Goal: Task Accomplishment & Management: Manage account settings

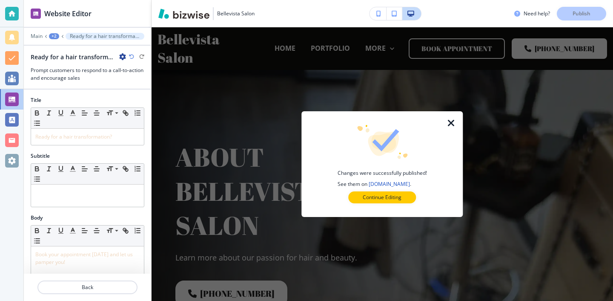
scroll to position [404, 0]
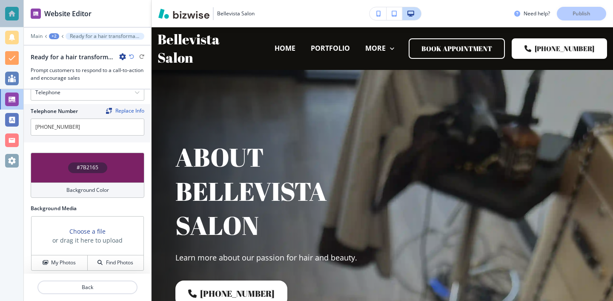
click at [19, 16] on div at bounding box center [11, 13] width 23 height 27
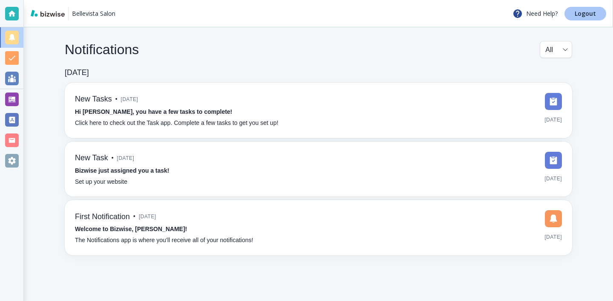
click at [593, 9] on link "Logout" at bounding box center [585, 14] width 42 height 14
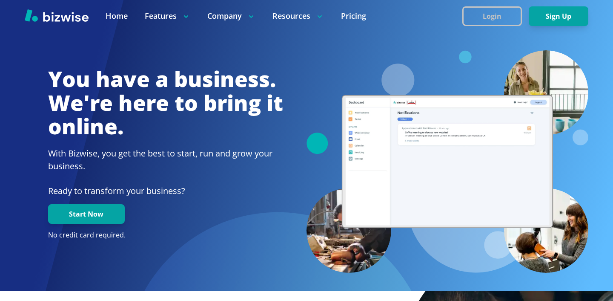
click at [516, 14] on button "Login" at bounding box center [492, 16] width 60 height 20
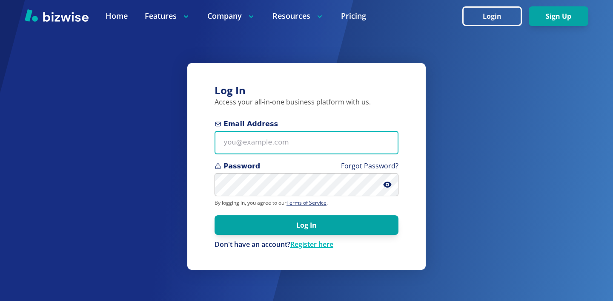
click at [345, 135] on input "Email Address" at bounding box center [307, 142] width 184 height 23
click at [268, 149] on input "Email Address" at bounding box center [307, 142] width 184 height 23
paste input "[EMAIL_ADDRESS][DOMAIN_NAME]"
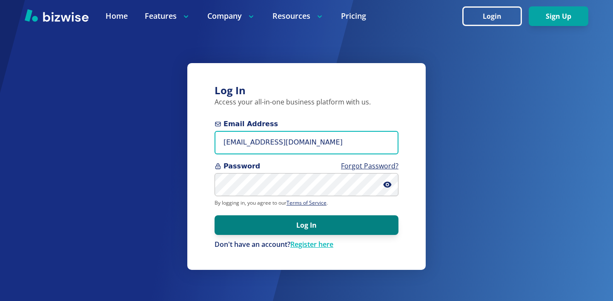
type input "[EMAIL_ADDRESS][DOMAIN_NAME]"
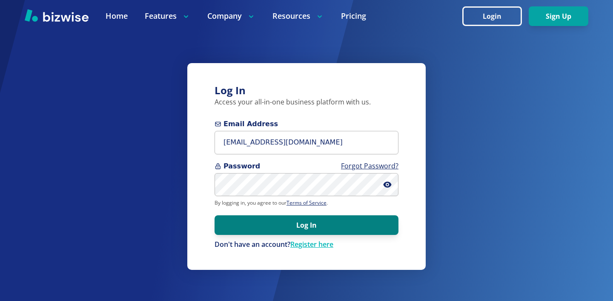
click at [280, 221] on button "Log In" at bounding box center [307, 225] width 184 height 20
